Goal: Task Accomplishment & Management: Use online tool/utility

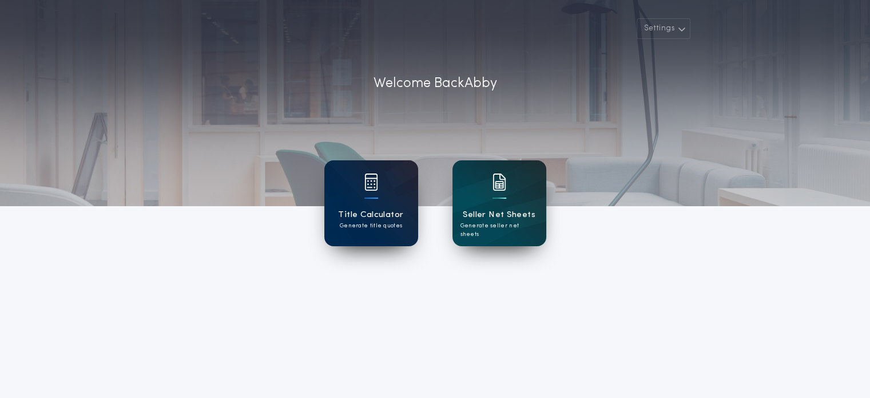
click at [370, 180] on img at bounding box center [372, 181] width 14 height 17
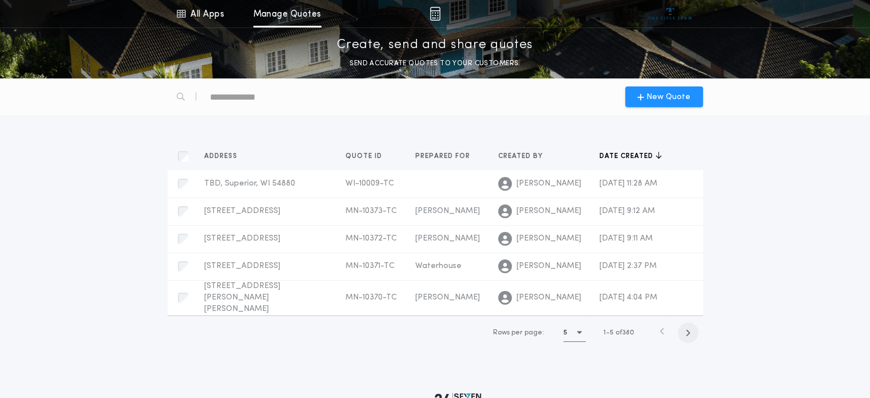
click at [690, 337] on icon "button" at bounding box center [688, 332] width 5 height 9
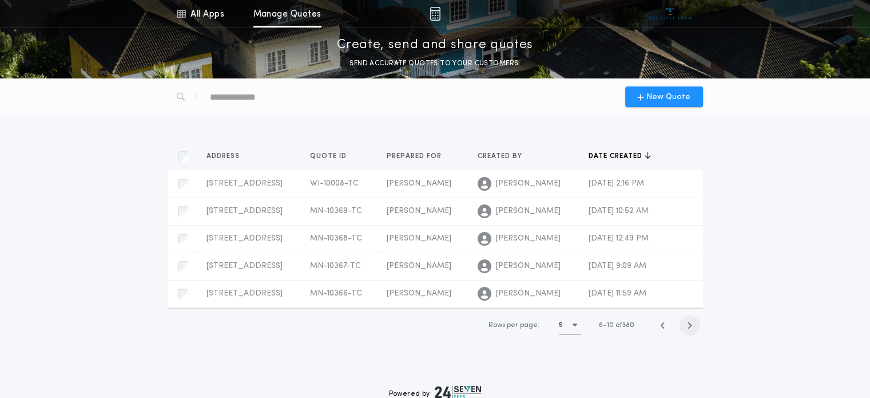
click at [690, 335] on span "button" at bounding box center [690, 325] width 21 height 21
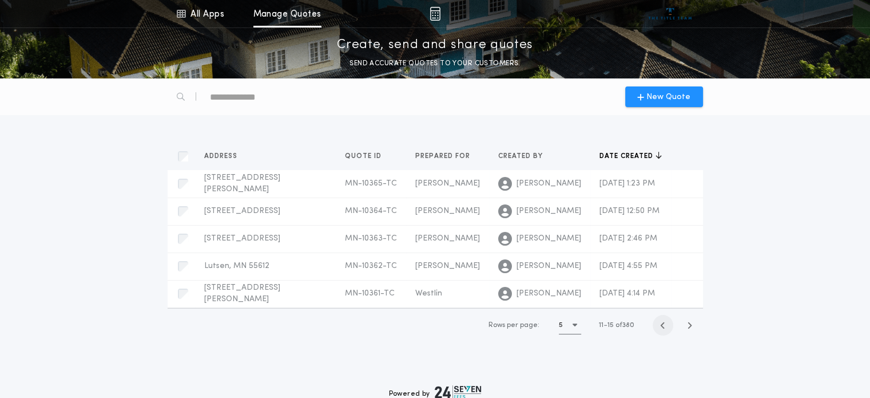
click at [655, 335] on span "button" at bounding box center [663, 325] width 21 height 21
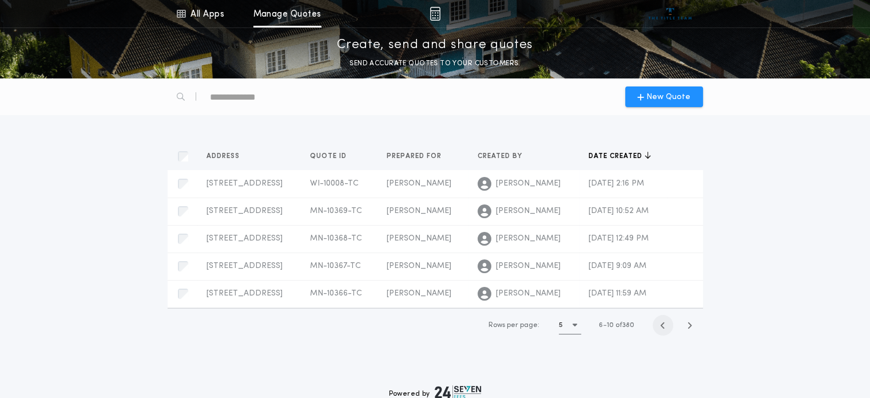
click at [655, 335] on div "Rows per page: 5 6 10 of 380" at bounding box center [582, 325] width 233 height 34
click at [668, 335] on span "button" at bounding box center [663, 325] width 21 height 21
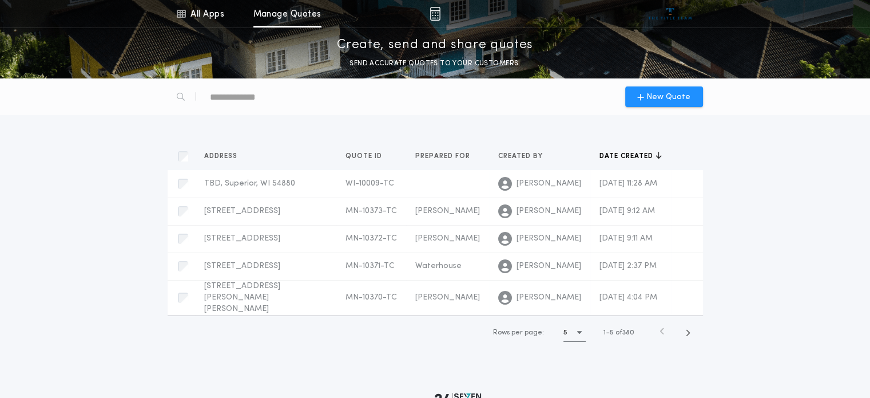
click at [578, 336] on icon "button" at bounding box center [579, 331] width 5 height 7
drag, startPoint x: 578, startPoint y: 341, endPoint x: 576, endPoint y: 390, distance: 49.3
click at [576, 390] on div "5 5 10 10 15 15" at bounding box center [577, 362] width 27 height 92
click at [581, 394] on div "15 15" at bounding box center [577, 388] width 27 height 27
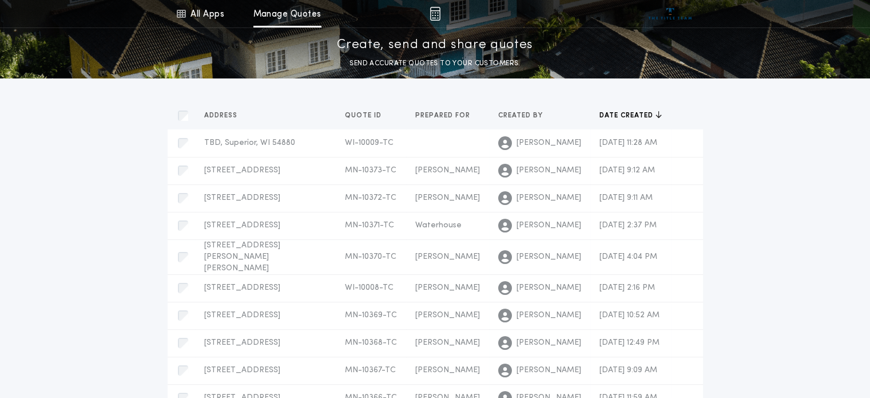
scroll to position [41, 0]
click at [249, 165] on span "[STREET_ADDRESS]" at bounding box center [242, 169] width 76 height 9
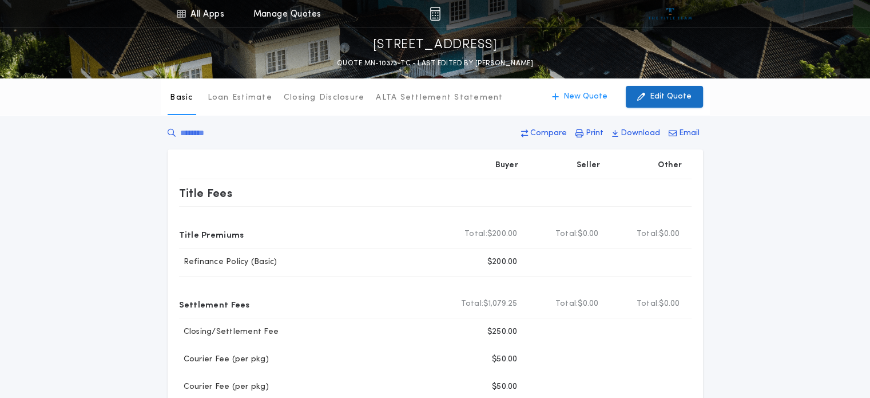
click at [676, 94] on p "Edit Quote" at bounding box center [671, 96] width 42 height 11
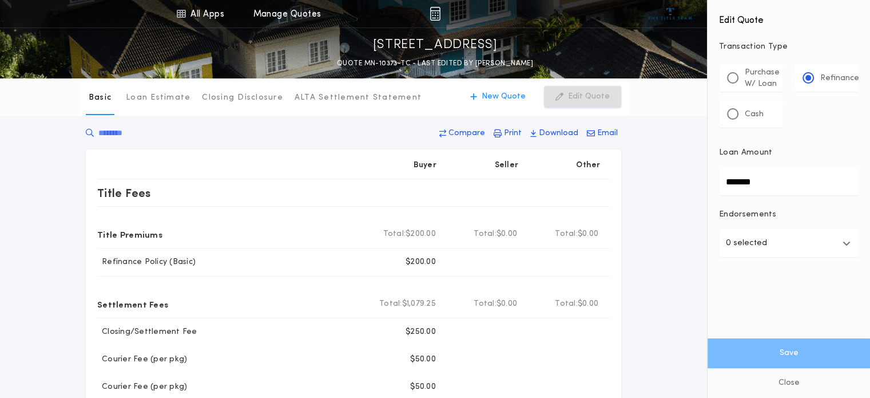
click at [794, 188] on input "*******" at bounding box center [789, 181] width 140 height 27
click at [739, 182] on input "*******" at bounding box center [789, 181] width 140 height 27
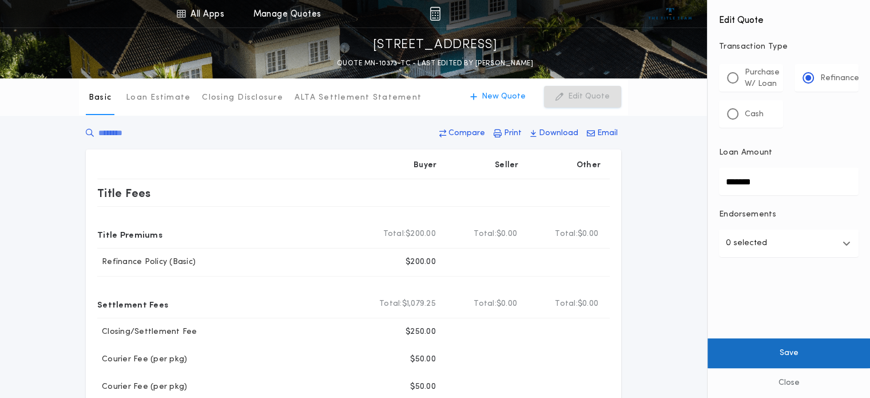
type input "*******"
click at [794, 347] on button "Save" at bounding box center [789, 353] width 163 height 30
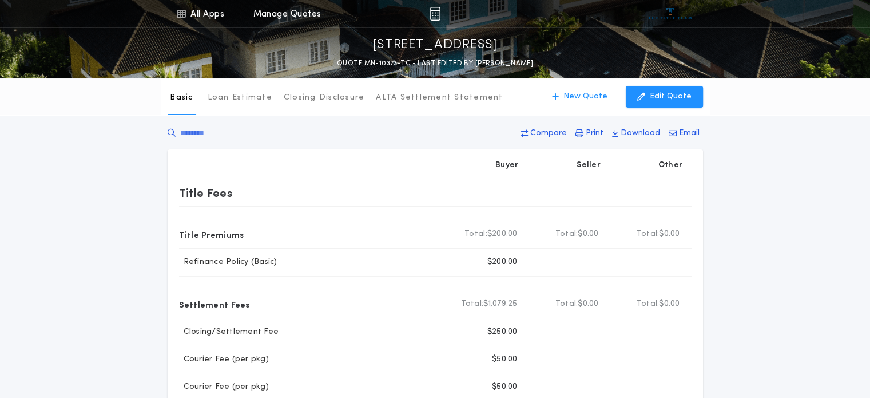
drag, startPoint x: 870, startPoint y: 165, endPoint x: 873, endPoint y: 206, distance: 41.3
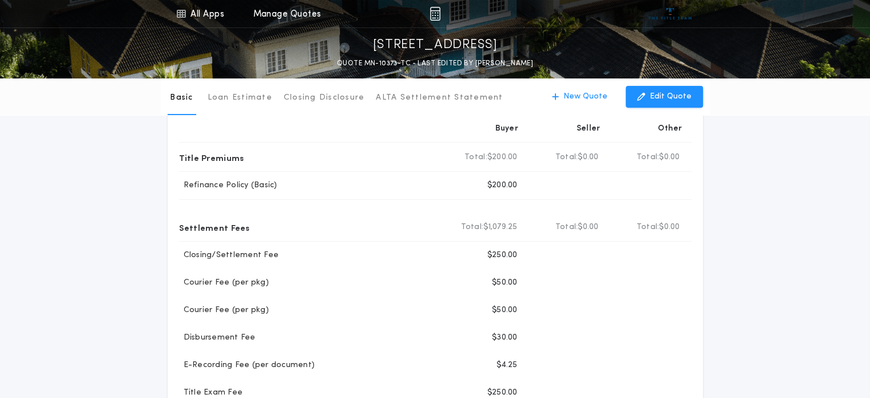
scroll to position [8, 0]
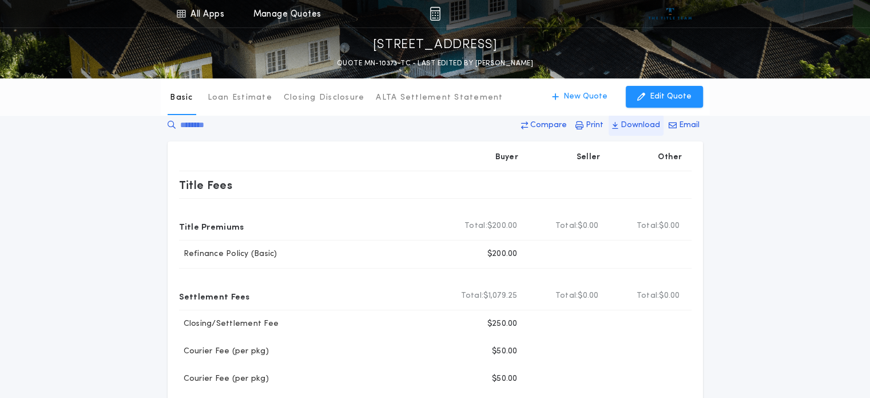
click at [647, 124] on p "Download" at bounding box center [640, 125] width 39 height 11
